Goal: Information Seeking & Learning: Learn about a topic

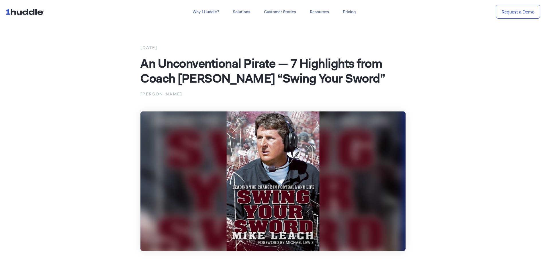
scroll to position [115, 0]
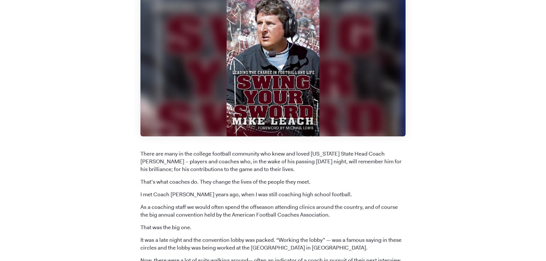
click at [207, 155] on p "There are many in the college football community who knew and loved [US_STATE] …" at bounding box center [273, 161] width 265 height 23
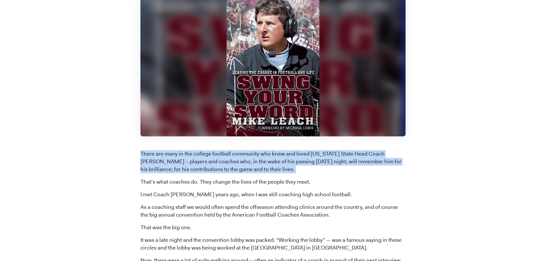
click at [207, 155] on p "There are many in the college football community who knew and loved [US_STATE] …" at bounding box center [273, 161] width 265 height 23
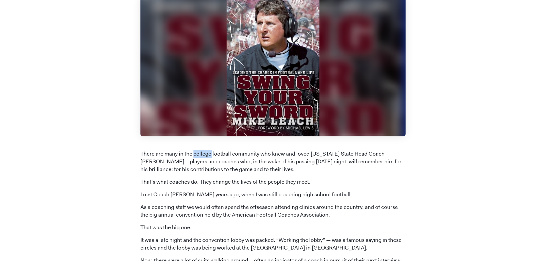
click at [207, 155] on p "There are many in the college football community who knew and loved [US_STATE] …" at bounding box center [273, 161] width 265 height 23
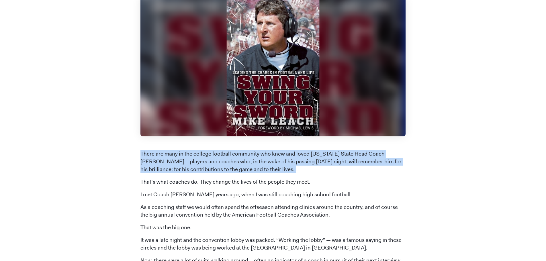
click at [207, 155] on p "There are many in the college football community who knew and loved [US_STATE] …" at bounding box center [273, 161] width 265 height 23
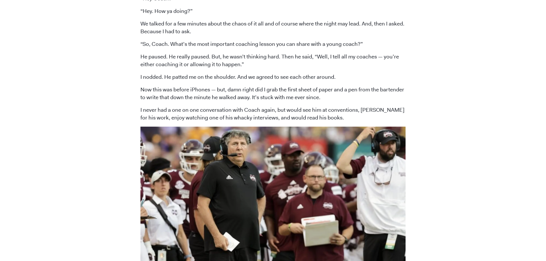
scroll to position [574, 0]
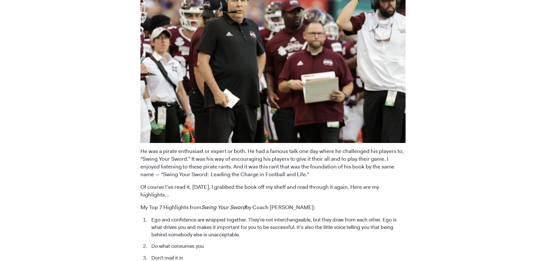
click at [187, 163] on p "He was a pirate enthusiast or expert or both. He had a famous talk one day wher…" at bounding box center [273, 163] width 265 height 31
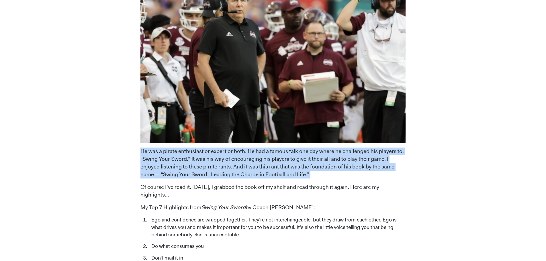
click at [187, 163] on p "He was a pirate enthusiast or expert or both. He had a famous talk one day wher…" at bounding box center [273, 163] width 265 height 31
click at [280, 159] on p "He was a pirate enthusiast or expert or both. He had a famous talk one day wher…" at bounding box center [273, 163] width 265 height 31
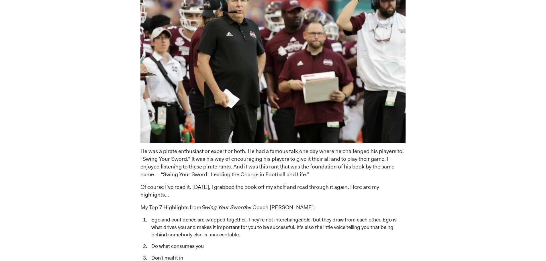
click at [280, 159] on p "He was a pirate enthusiast or expert or both. He had a famous talk one day wher…" at bounding box center [273, 163] width 265 height 31
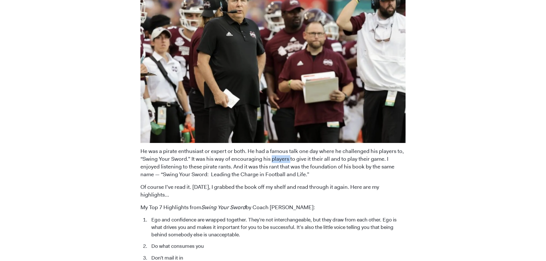
click at [280, 159] on p "He was a pirate enthusiast or expert or both. He had a famous talk one day wher…" at bounding box center [273, 163] width 265 height 31
click at [265, 217] on li "Ego and confidence are wrapped together. They’re not interchangeable, but they …" at bounding box center [277, 228] width 257 height 22
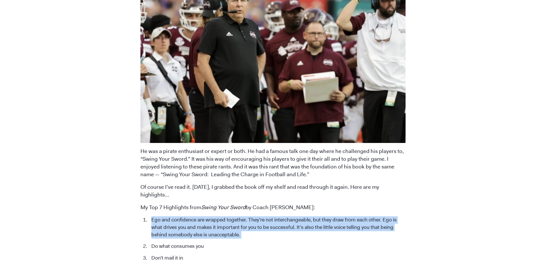
click at [265, 217] on li "Ego and confidence are wrapped together. They’re not interchangeable, but they …" at bounding box center [277, 228] width 257 height 22
click at [251, 217] on li "Ego and confidence are wrapped together. They’re not interchangeable, but they …" at bounding box center [277, 228] width 257 height 22
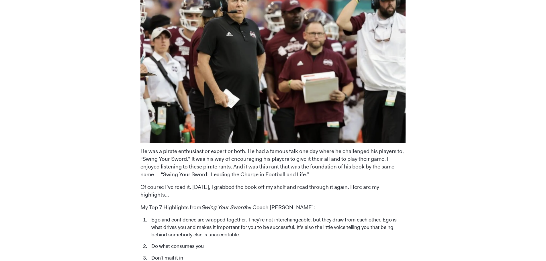
click at [236, 217] on li "Ego and confidence are wrapped together. They’re not interchangeable, but they …" at bounding box center [277, 228] width 257 height 22
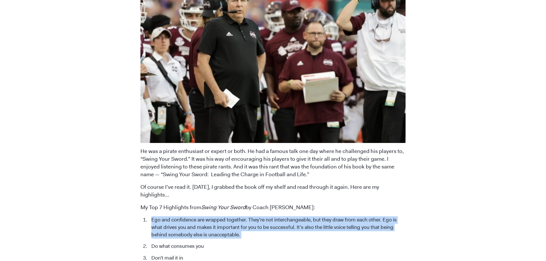
click at [236, 217] on li "Ego and confidence are wrapped together. They’re not interchangeable, but they …" at bounding box center [277, 228] width 257 height 22
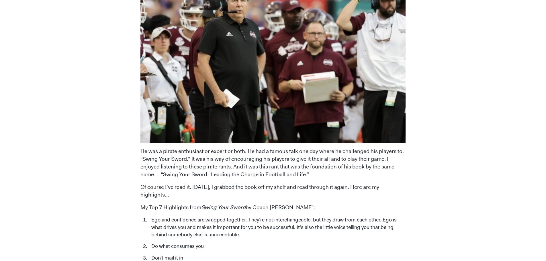
click at [214, 163] on p "He was a pirate enthusiast or expert or both. He had a famous talk one day wher…" at bounding box center [273, 163] width 265 height 31
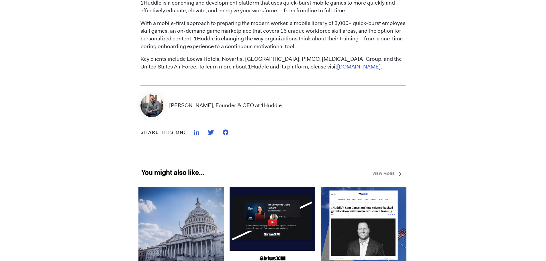
scroll to position [1118, 0]
